Goal: Information Seeking & Learning: Learn about a topic

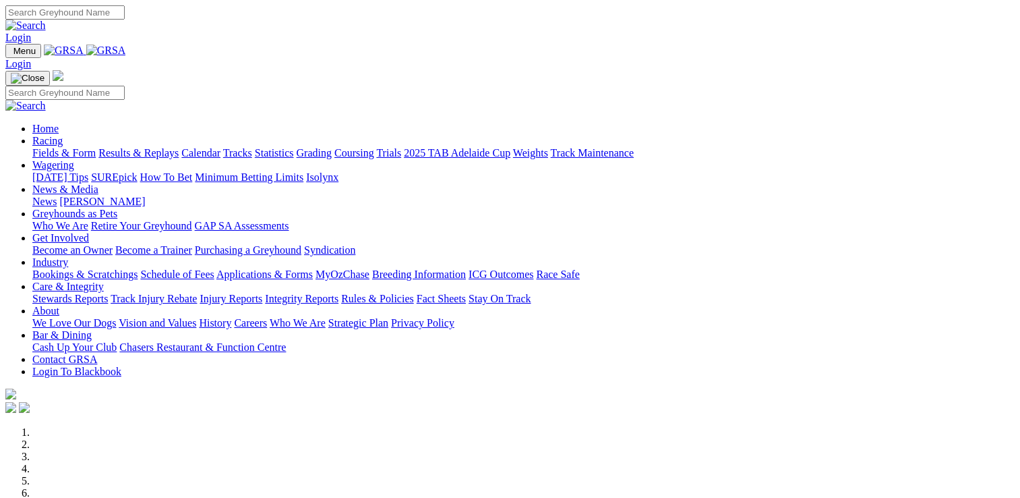
scroll to position [472, 0]
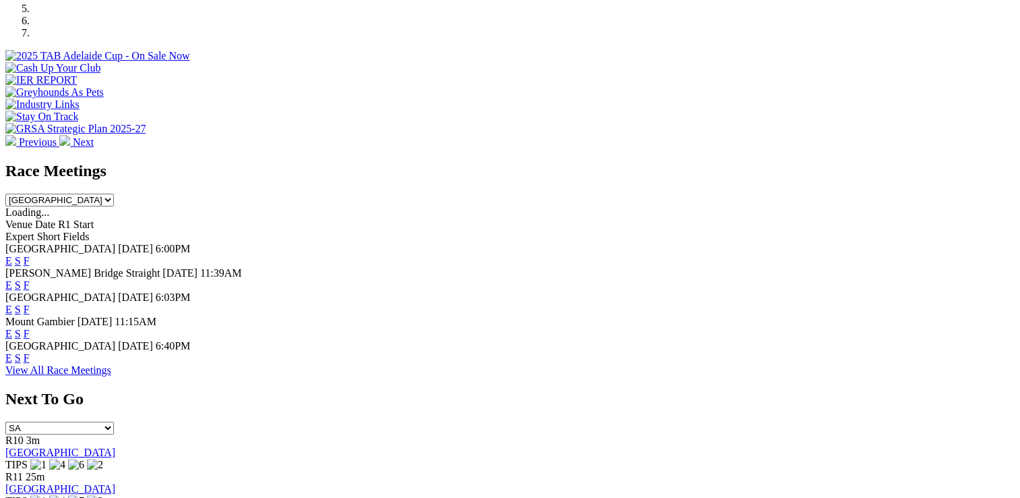
click at [30, 255] on link "F" at bounding box center [27, 260] width 6 height 11
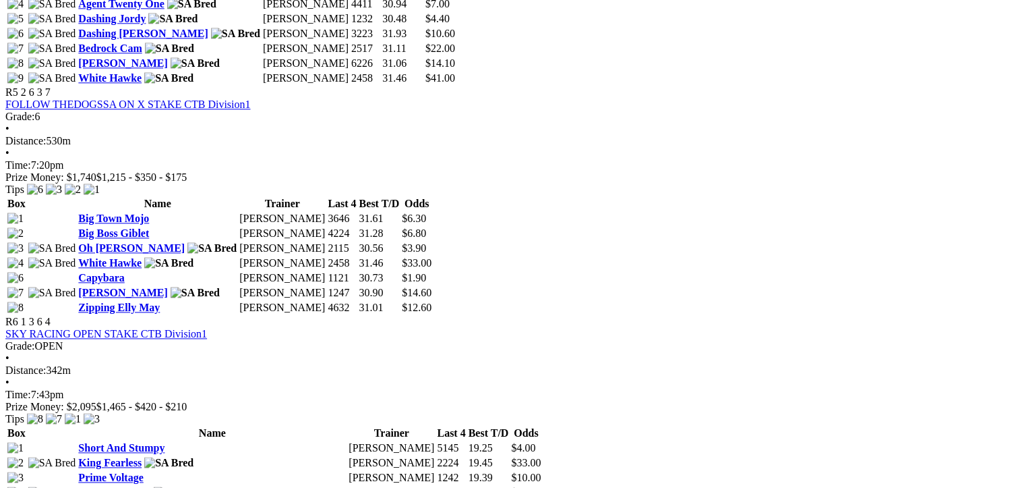
scroll to position [1551, 0]
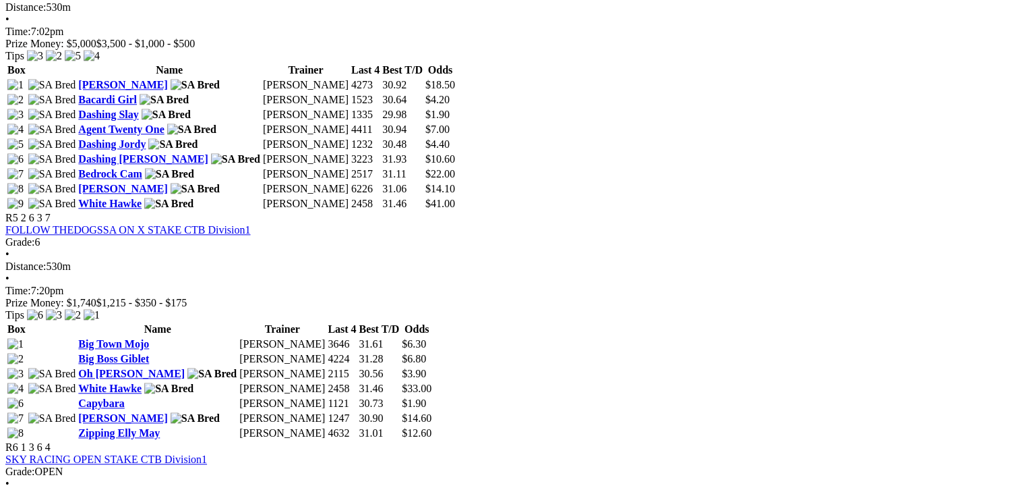
scroll to position [1416, 0]
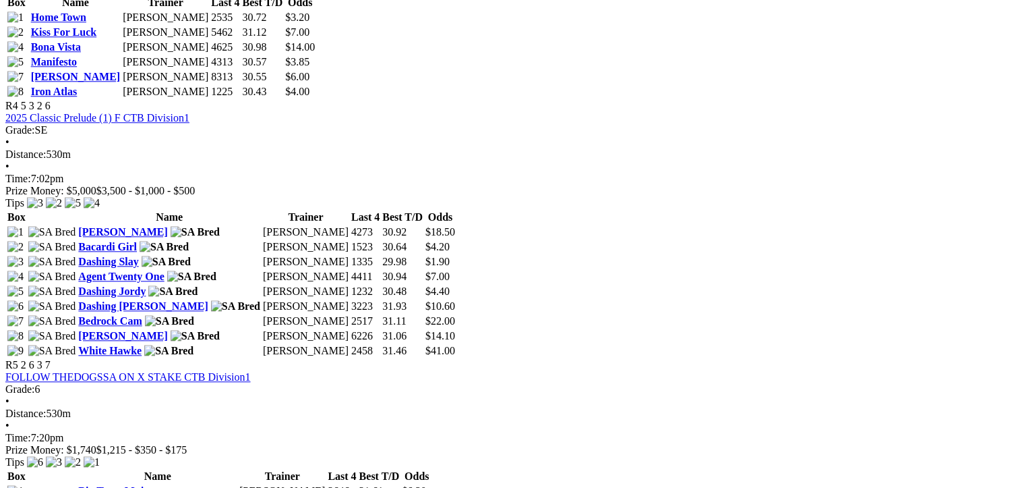
scroll to position [1281, 0]
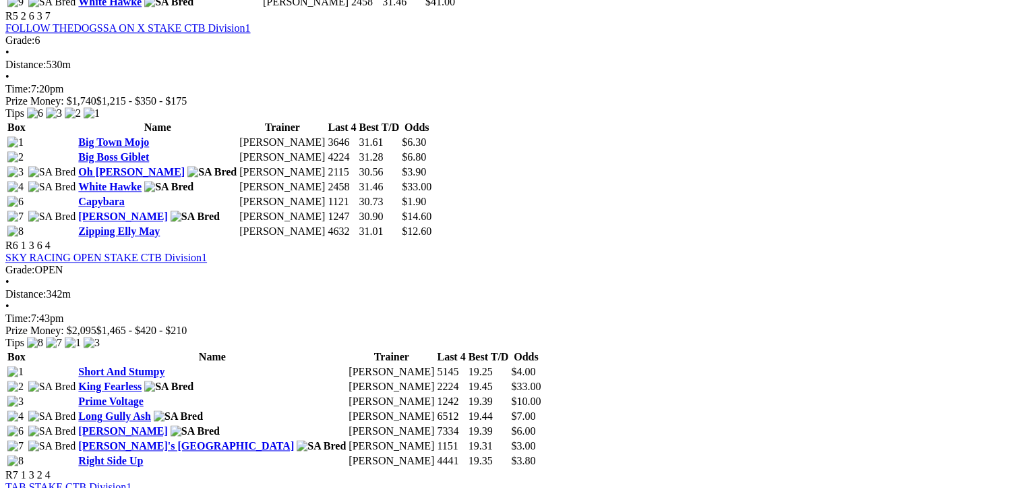
scroll to position [1551, 0]
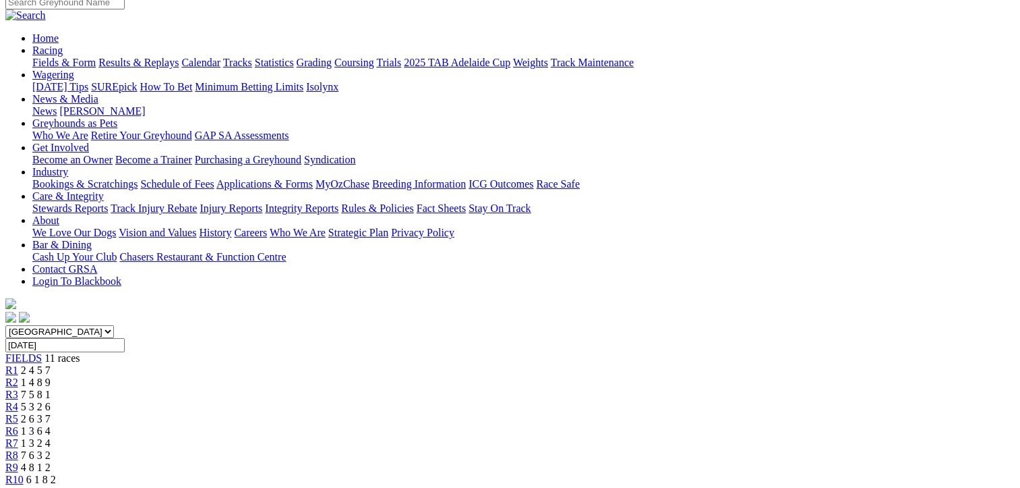
scroll to position [202, 0]
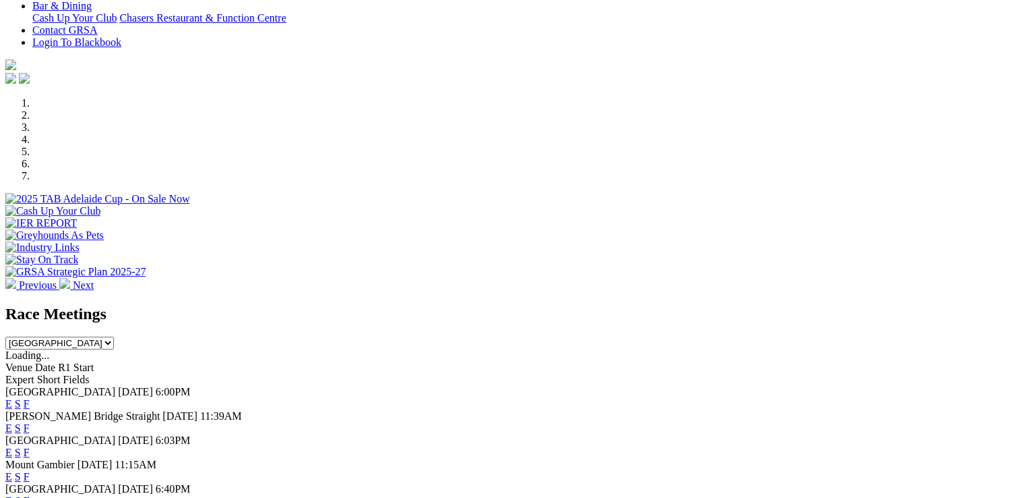
scroll to position [472, 0]
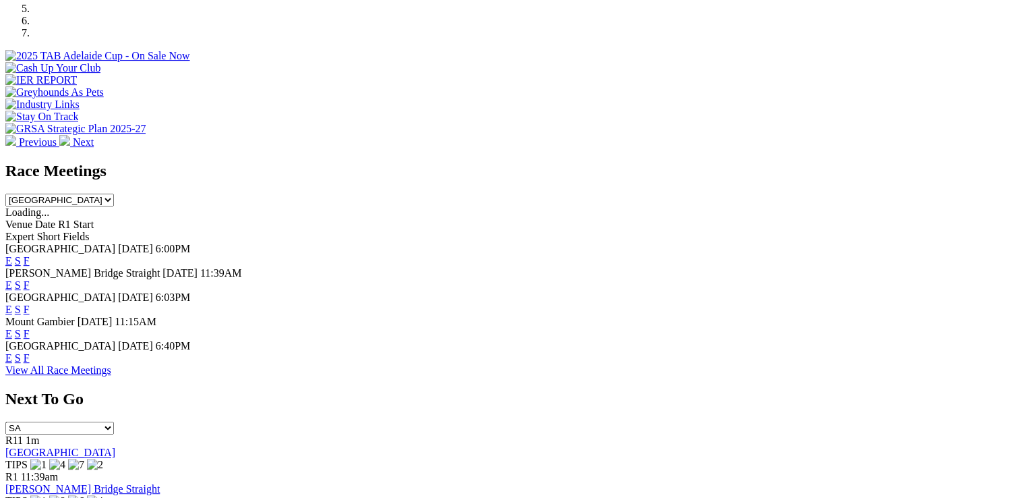
click at [30, 255] on link "F" at bounding box center [27, 260] width 6 height 11
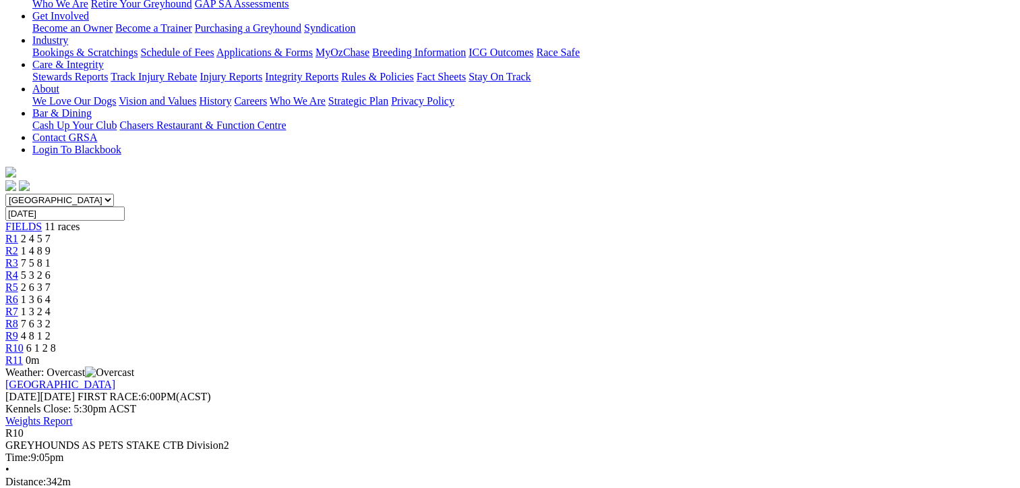
scroll to position [270, 0]
